Goal: Task Accomplishment & Management: Manage account settings

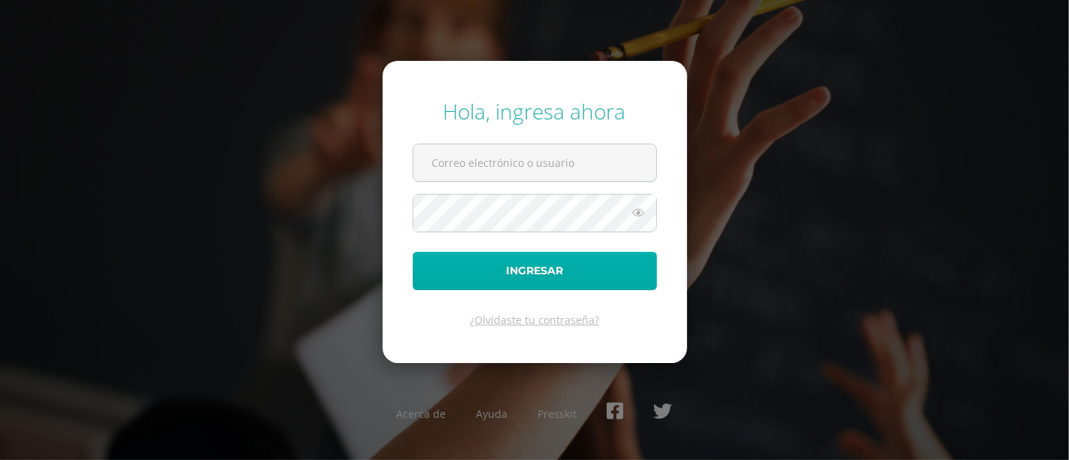
type input "[PERSON_NAME][DOMAIN_NAME][EMAIL_ADDRESS][DOMAIN_NAME]"
click at [541, 268] on button "Ingresar" at bounding box center [535, 271] width 244 height 38
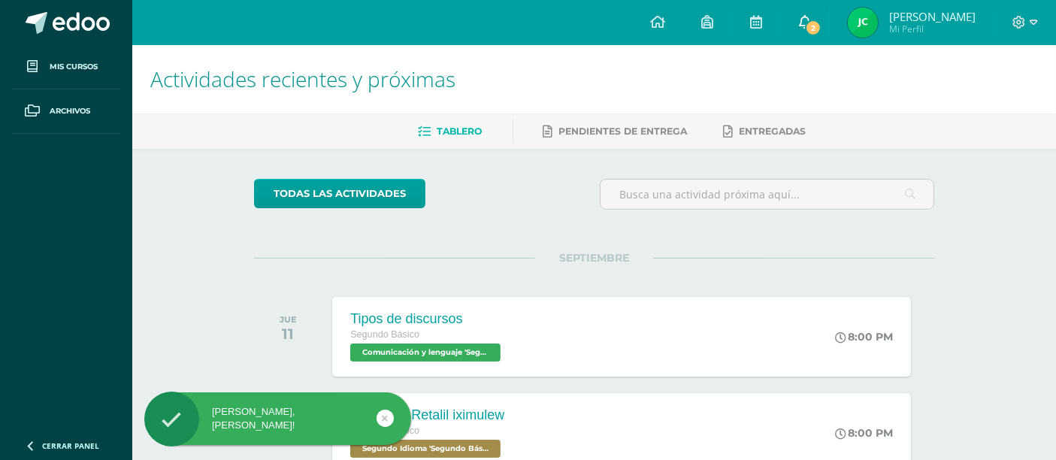
click at [819, 26] on span "2" at bounding box center [813, 28] width 17 height 17
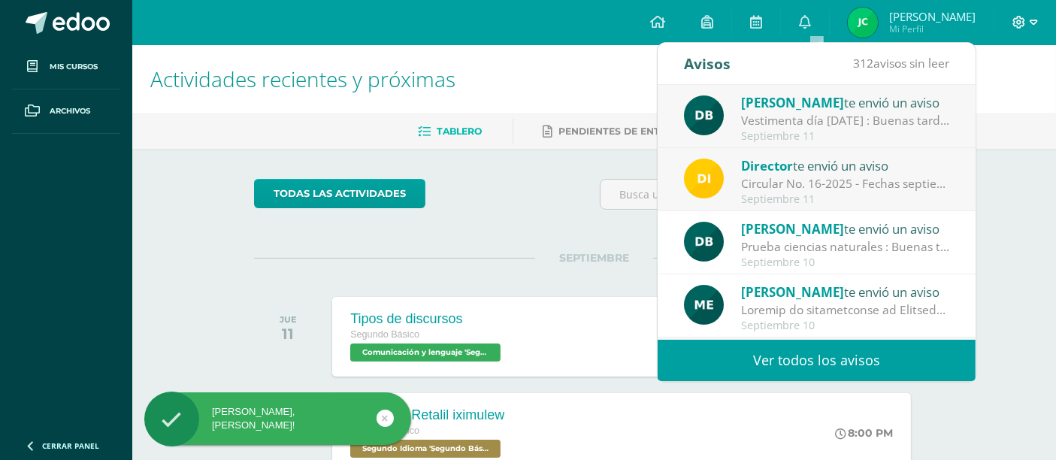
click at [1035, 23] on icon at bounding box center [1034, 23] width 8 height 14
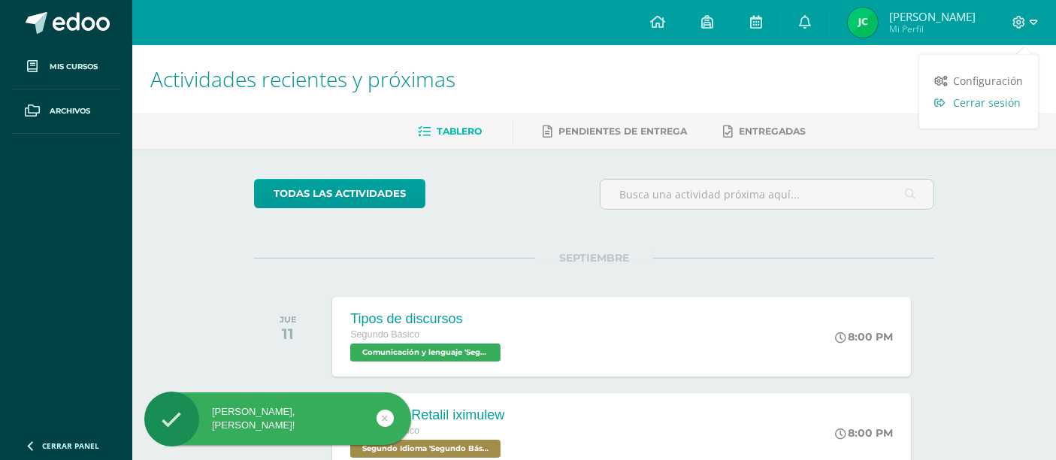
click at [1008, 105] on span "Cerrar sesión" at bounding box center [987, 102] width 68 height 14
